Goal: Task Accomplishment & Management: Use online tool/utility

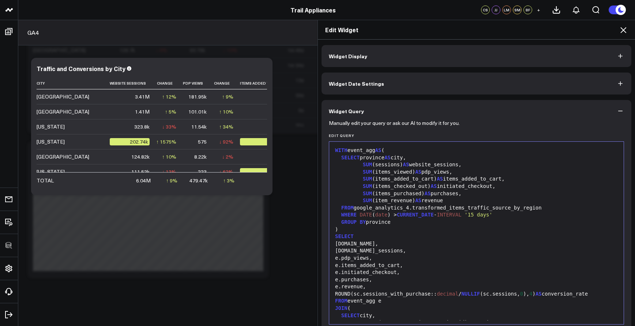
scroll to position [99, 0]
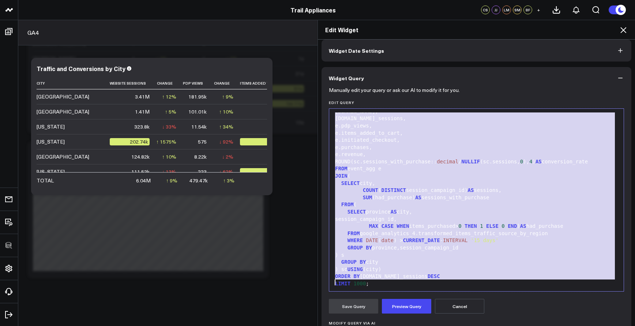
click at [622, 31] on icon at bounding box center [624, 30] width 6 height 6
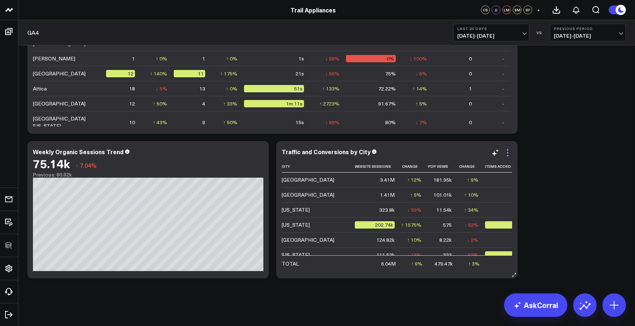
click at [510, 153] on icon at bounding box center [507, 152] width 9 height 9
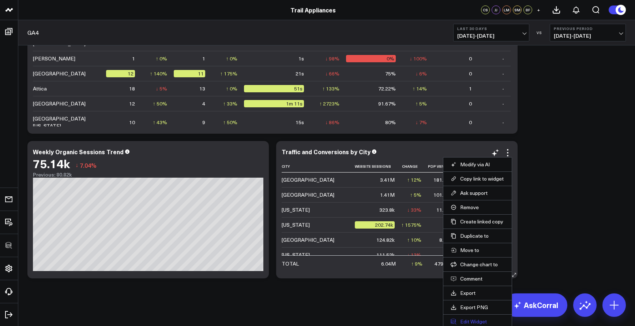
scroll to position [896, 0]
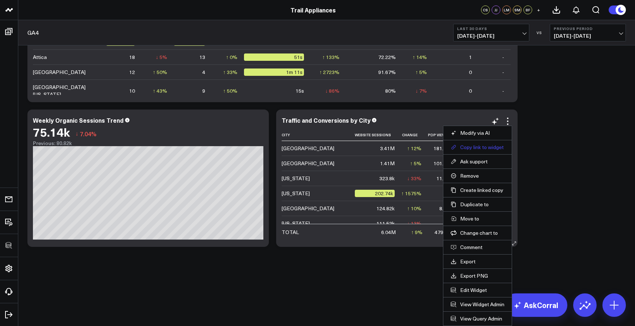
click at [486, 146] on button "Copy link to widget" at bounding box center [478, 147] width 54 height 7
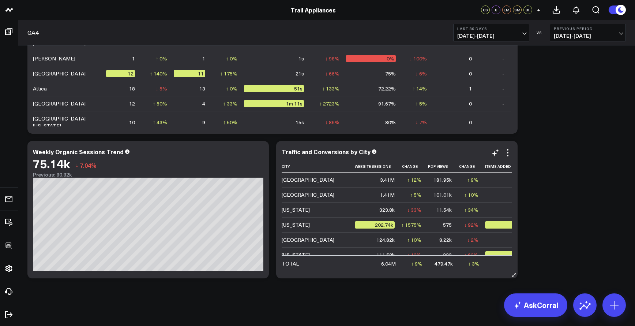
scroll to position [864, 0]
click at [510, 155] on icon at bounding box center [507, 152] width 9 height 9
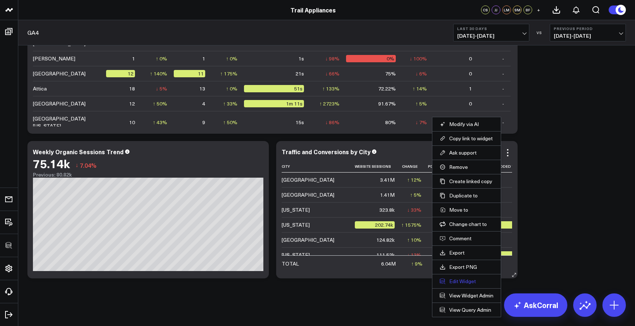
click at [471, 282] on button "Edit Widget" at bounding box center [467, 281] width 54 height 7
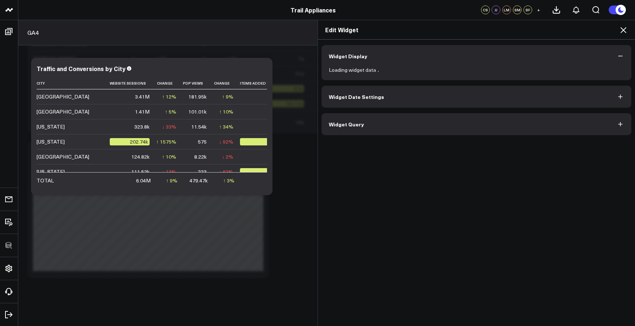
click at [413, 129] on div "Widget Display Loading widget data Widget Date Settings Widget Query" at bounding box center [477, 90] width 310 height 90
click at [413, 73] on form "Loading widget data" at bounding box center [476, 70] width 295 height 6
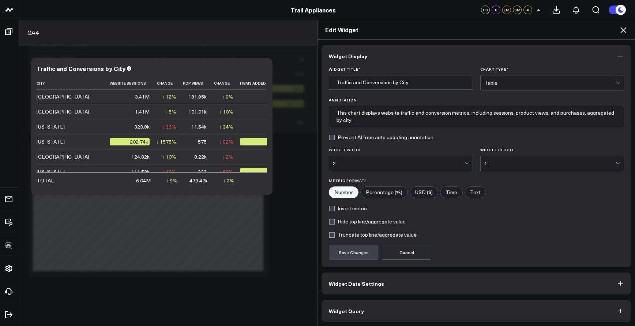
scroll to position [1, 0]
click at [462, 303] on button "Widget Query" at bounding box center [477, 310] width 310 height 22
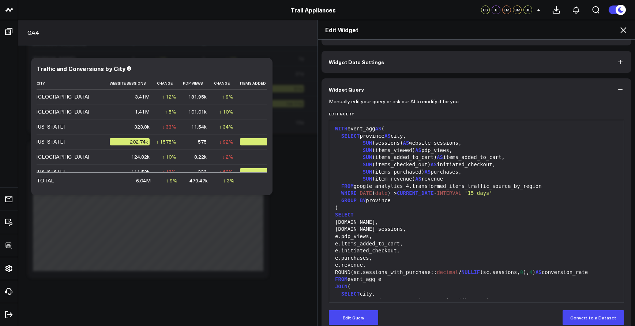
scroll to position [3, 0]
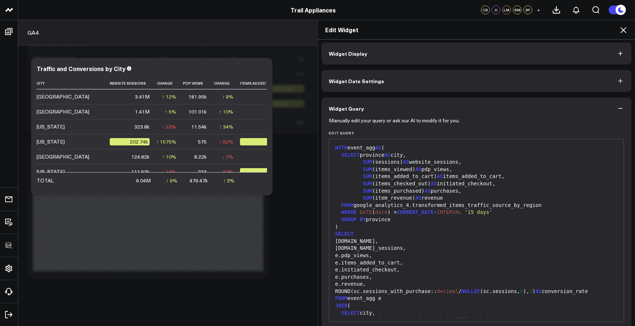
click at [438, 245] on div "[DOMAIN_NAME]_sessions," at bounding box center [476, 247] width 287 height 7
click at [419, 252] on div "e.pdp_views," at bounding box center [476, 255] width 287 height 7
click at [392, 253] on div "e.pdp_views," at bounding box center [476, 255] width 287 height 7
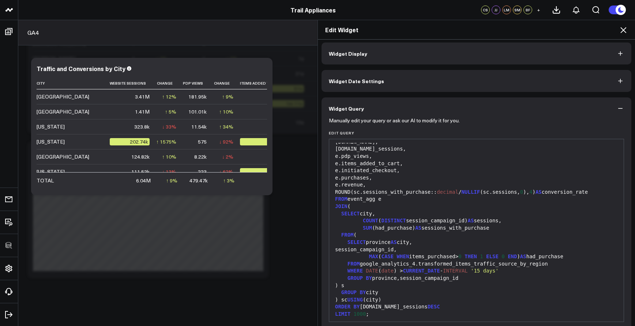
scroll to position [33, 0]
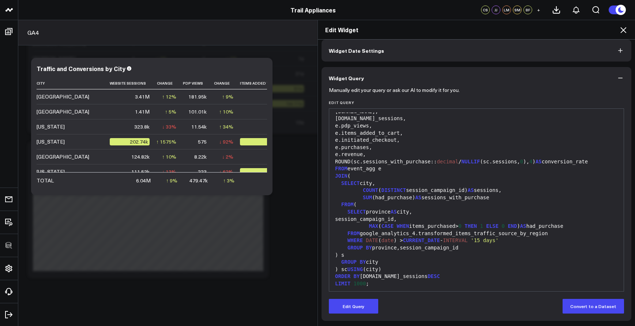
drag, startPoint x: 359, startPoint y: 309, endPoint x: 390, endPoint y: 251, distance: 65.0
click at [359, 309] on button "Edit Query" at bounding box center [353, 306] width 49 height 15
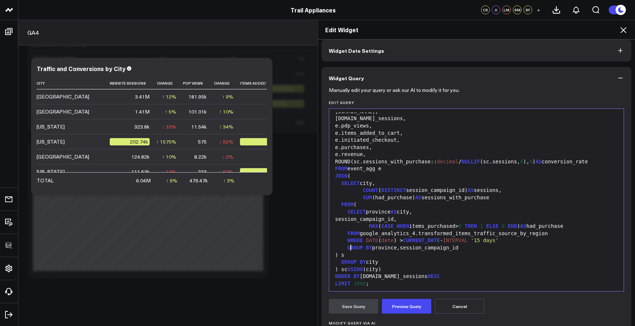
click at [390, 251] on div ") s" at bounding box center [476, 254] width 287 height 7
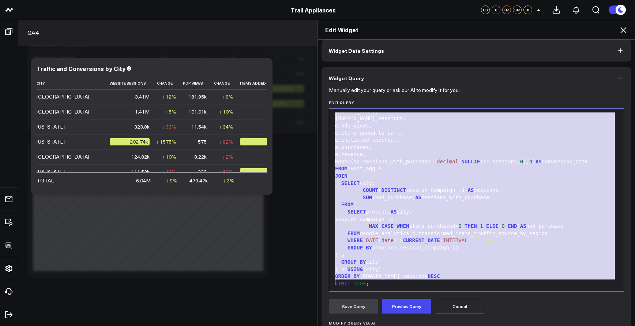
copy div "WITH event_agg AS ( SELECT province AS city, SUM (sessions) AS website_sessions…"
click at [451, 216] on div "session_campaign_id," at bounding box center [476, 219] width 287 height 7
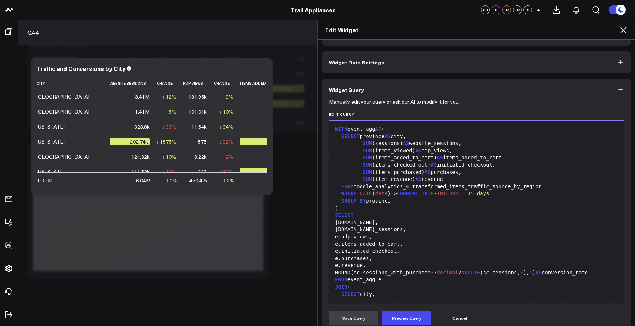
scroll to position [13, 0]
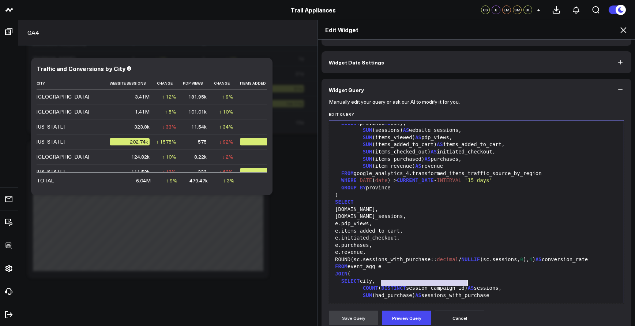
drag, startPoint x: 380, startPoint y: 282, endPoint x: 464, endPoint y: 281, distance: 84.2
click at [464, 284] on div "COUNT ( DISTINCT session_campaign_id) AS sessions," at bounding box center [476, 287] width 287 height 7
